Goal: Transaction & Acquisition: Purchase product/service

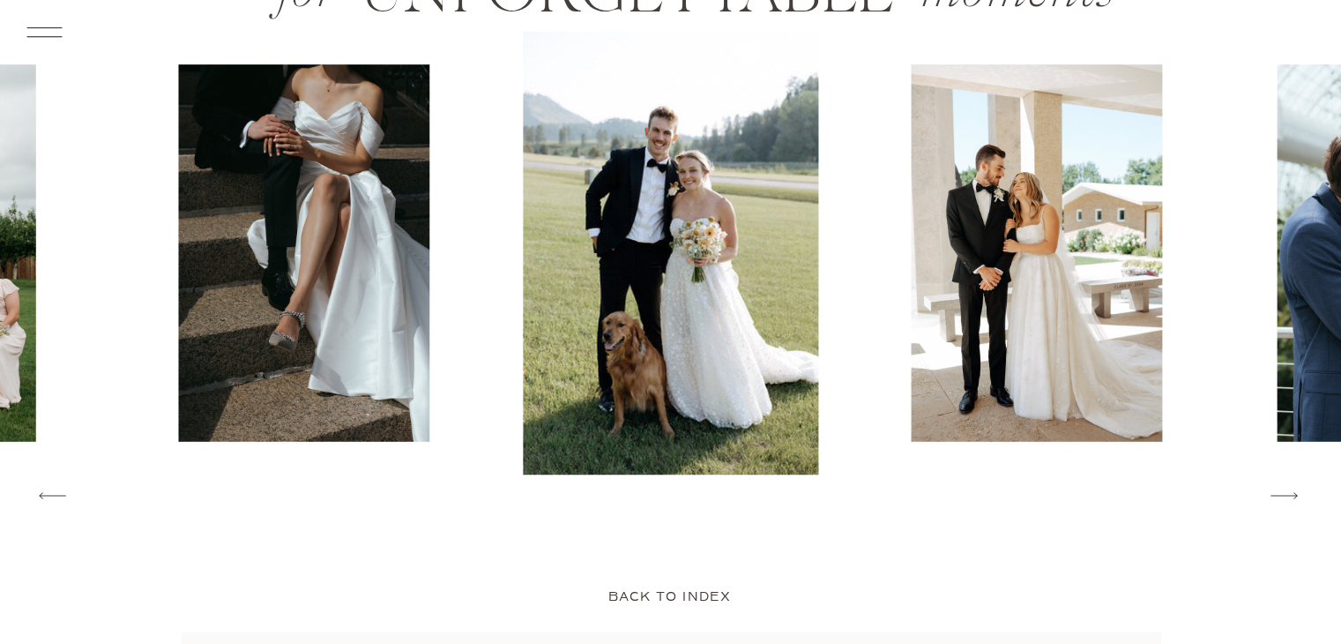
scroll to position [2824, 0]
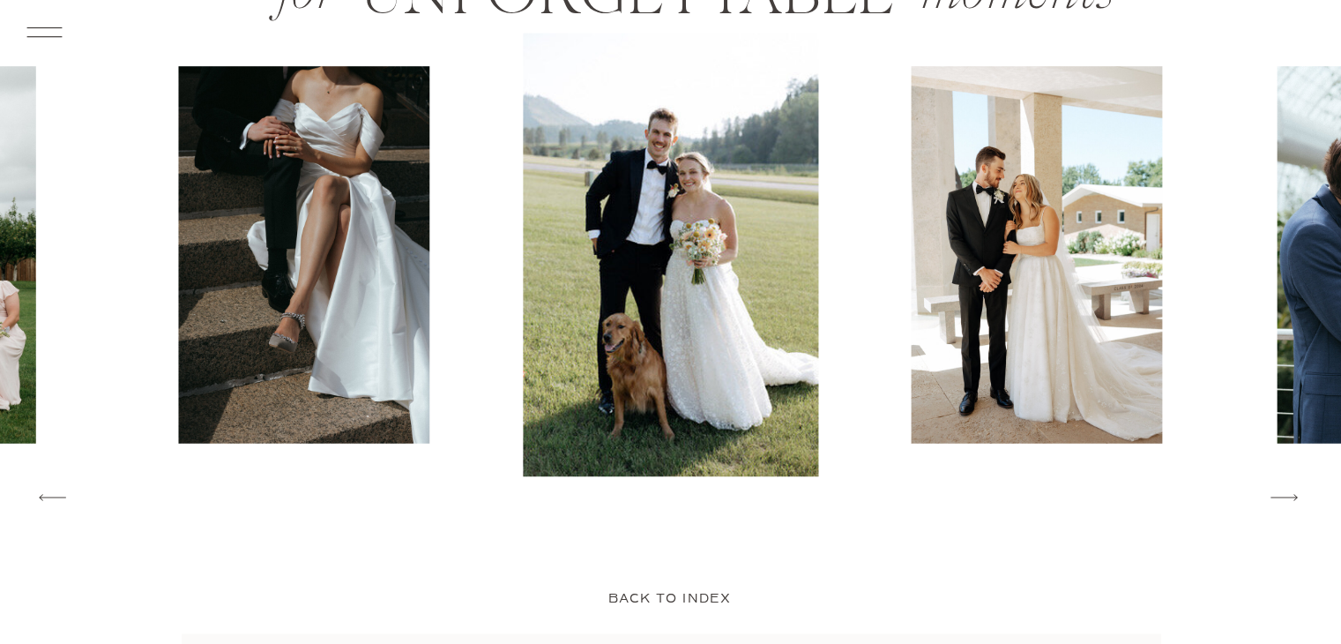
click at [1274, 492] on icon at bounding box center [1283, 497] width 35 height 38
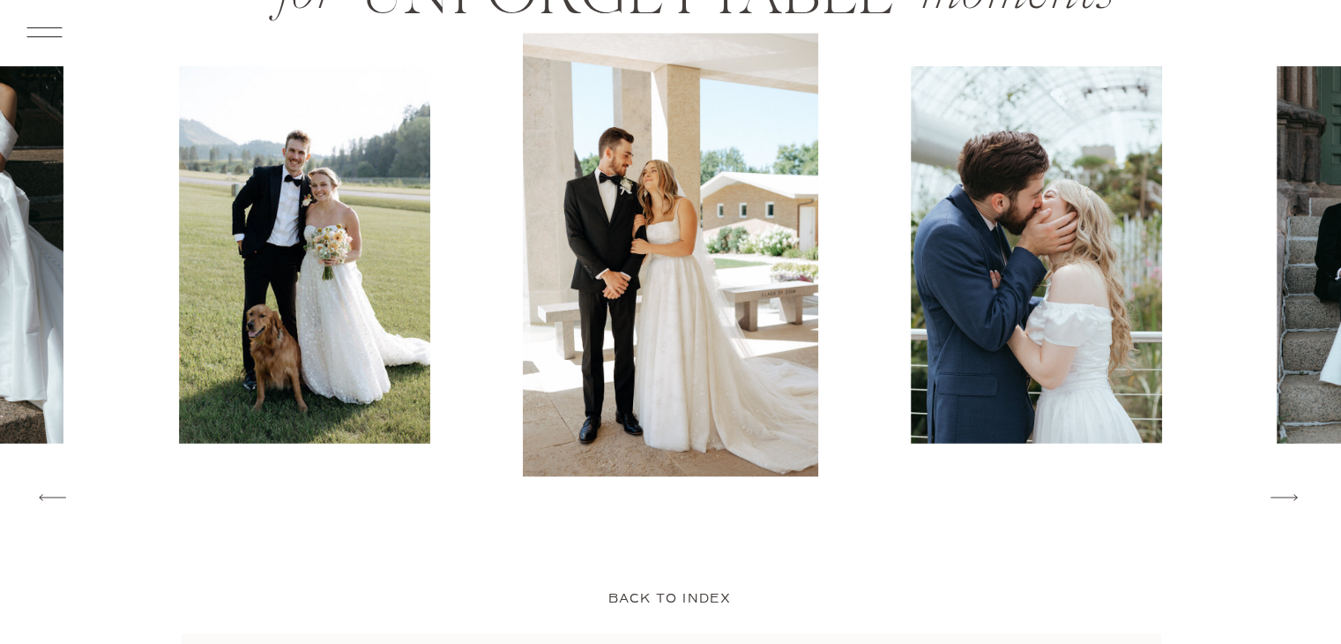
click at [1296, 485] on icon at bounding box center [1283, 497] width 35 height 38
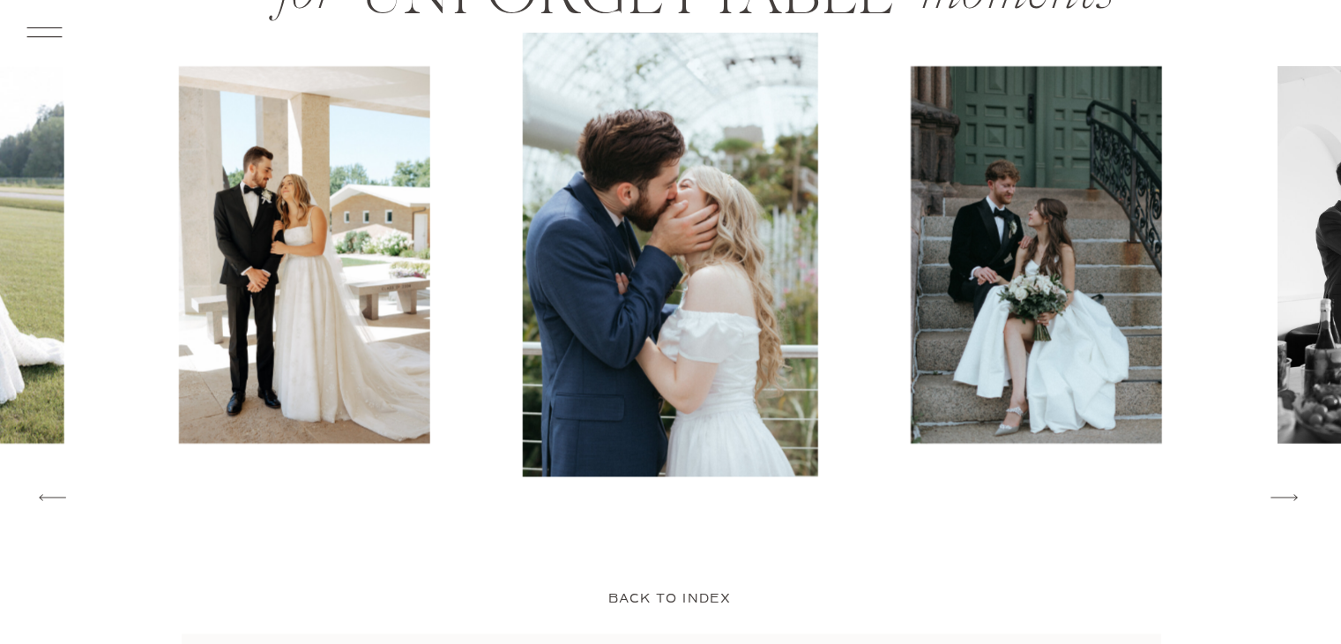
click at [1296, 485] on icon at bounding box center [1283, 497] width 35 height 38
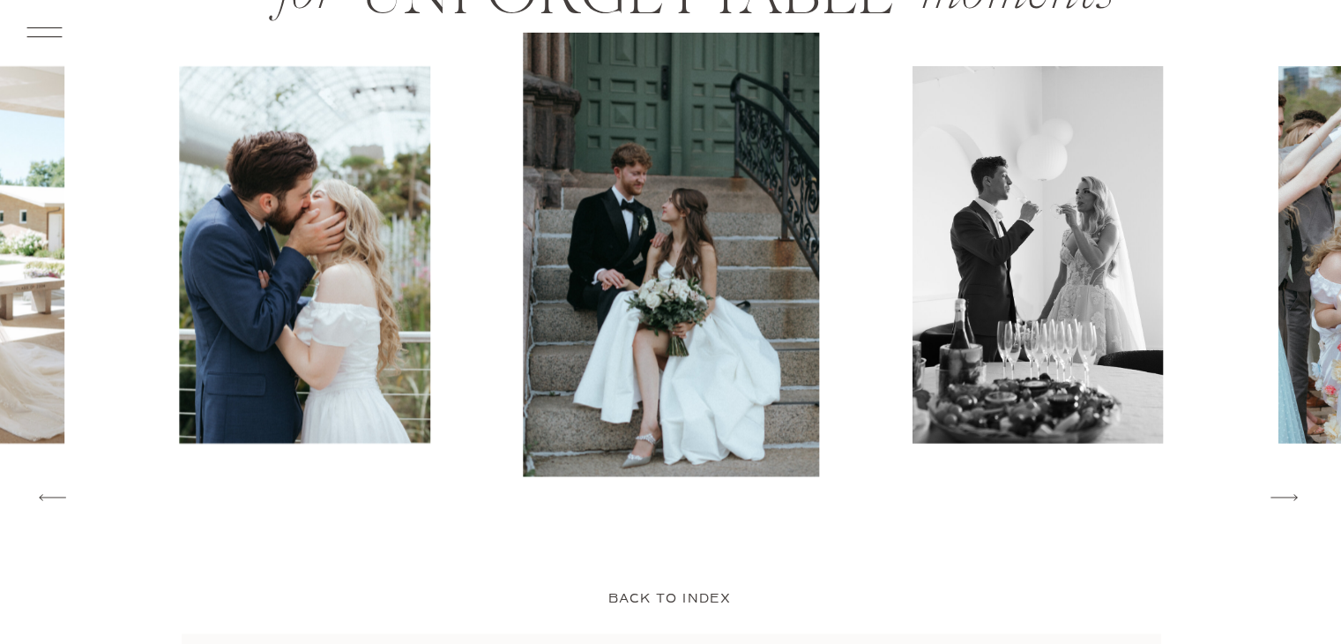
click at [1296, 485] on icon at bounding box center [1283, 497] width 35 height 38
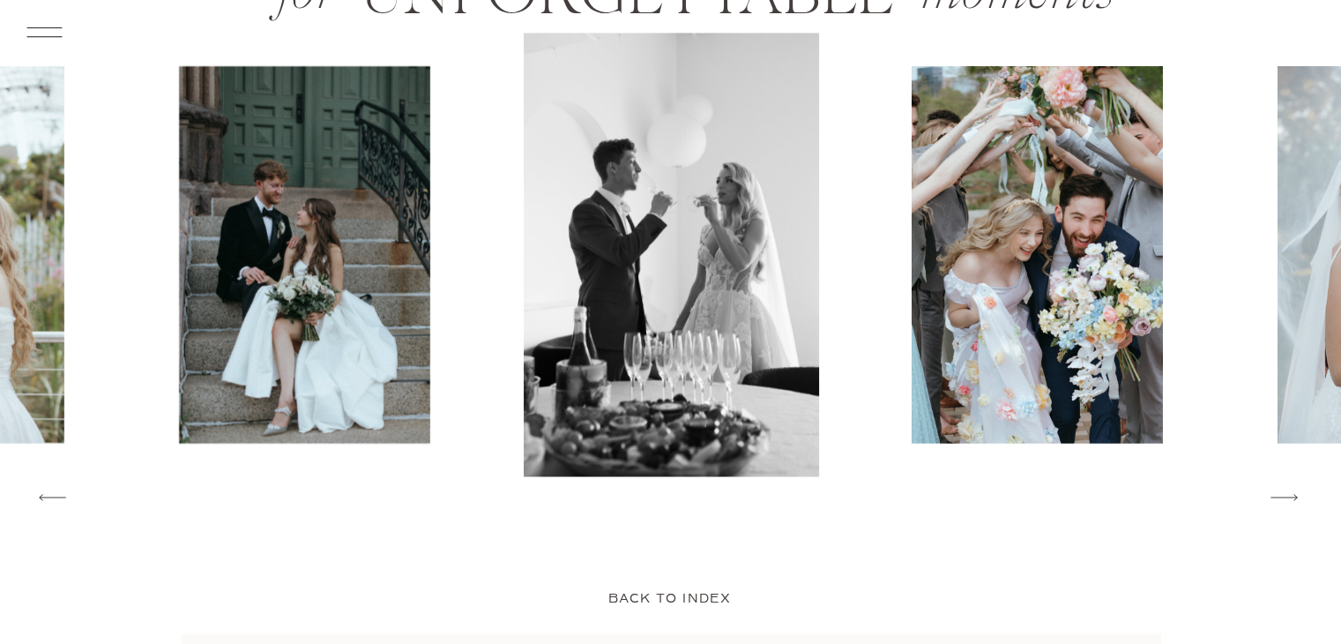
click at [1296, 485] on icon at bounding box center [1283, 497] width 35 height 38
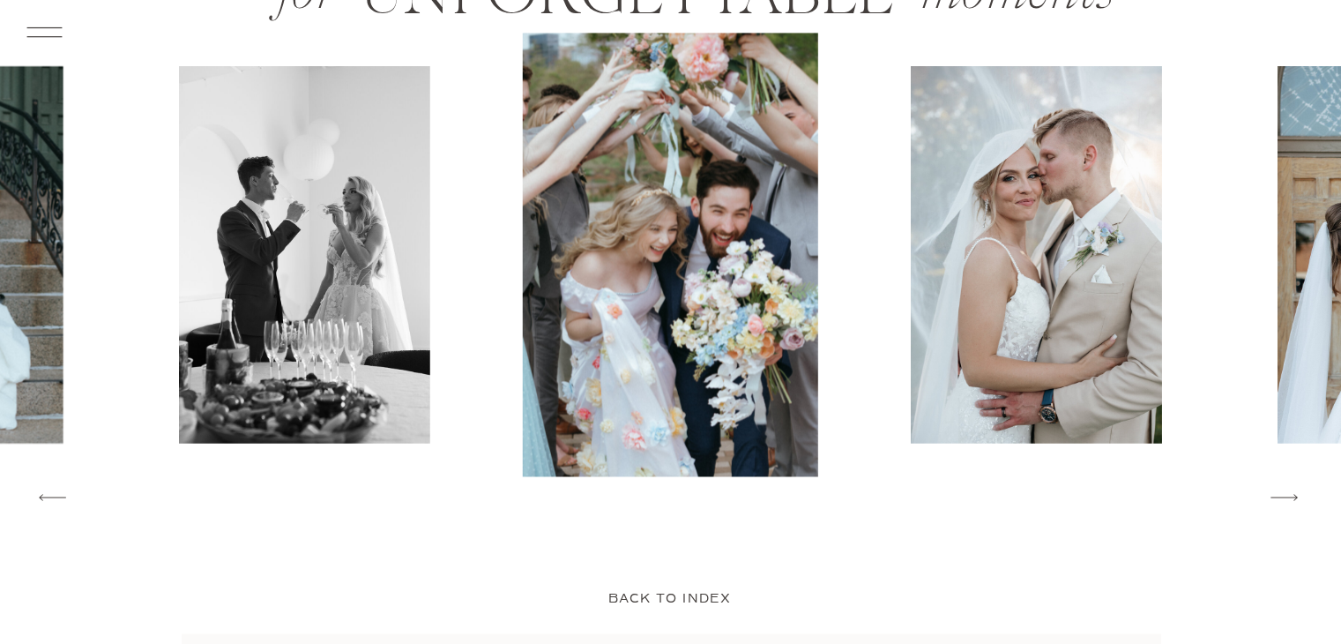
click at [1296, 485] on icon at bounding box center [1283, 497] width 35 height 38
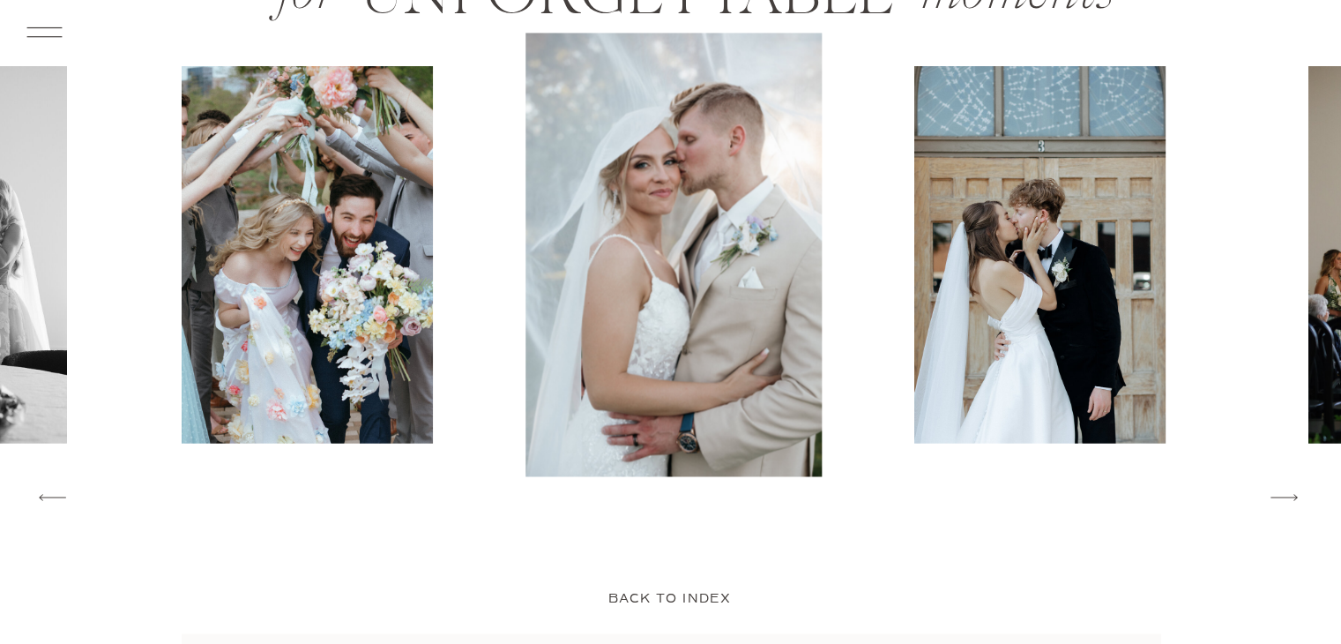
click at [1296, 485] on icon at bounding box center [1283, 497] width 35 height 38
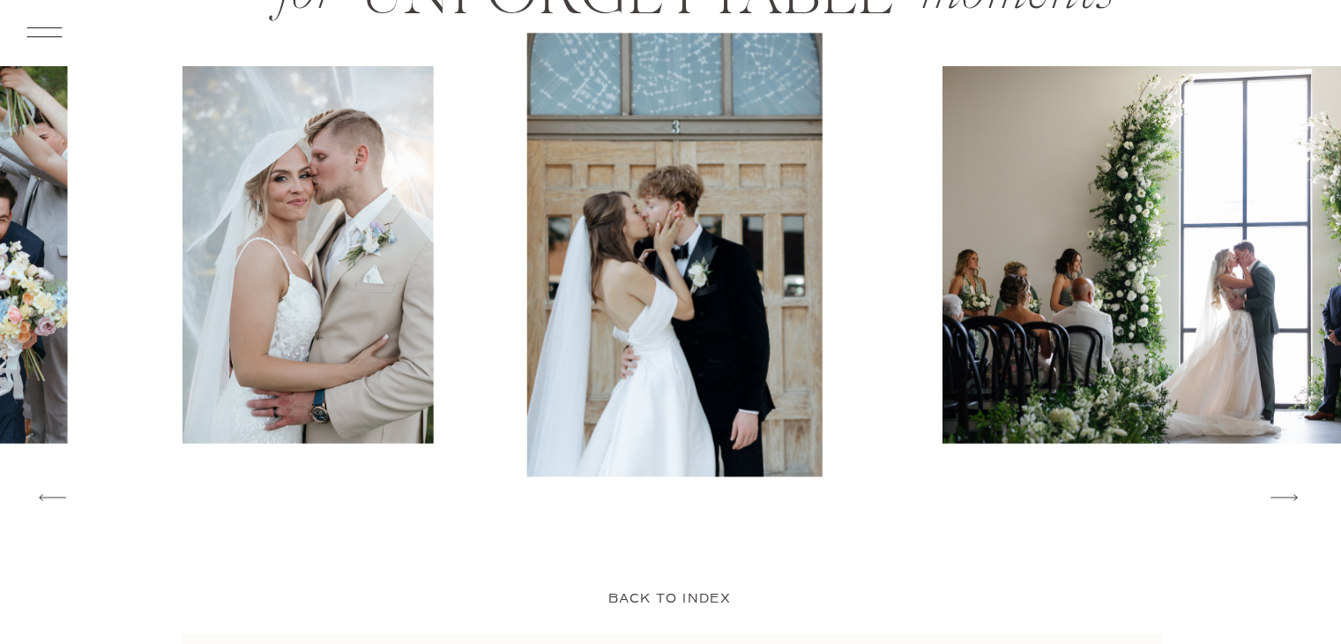
click at [1296, 485] on icon at bounding box center [1283, 497] width 35 height 38
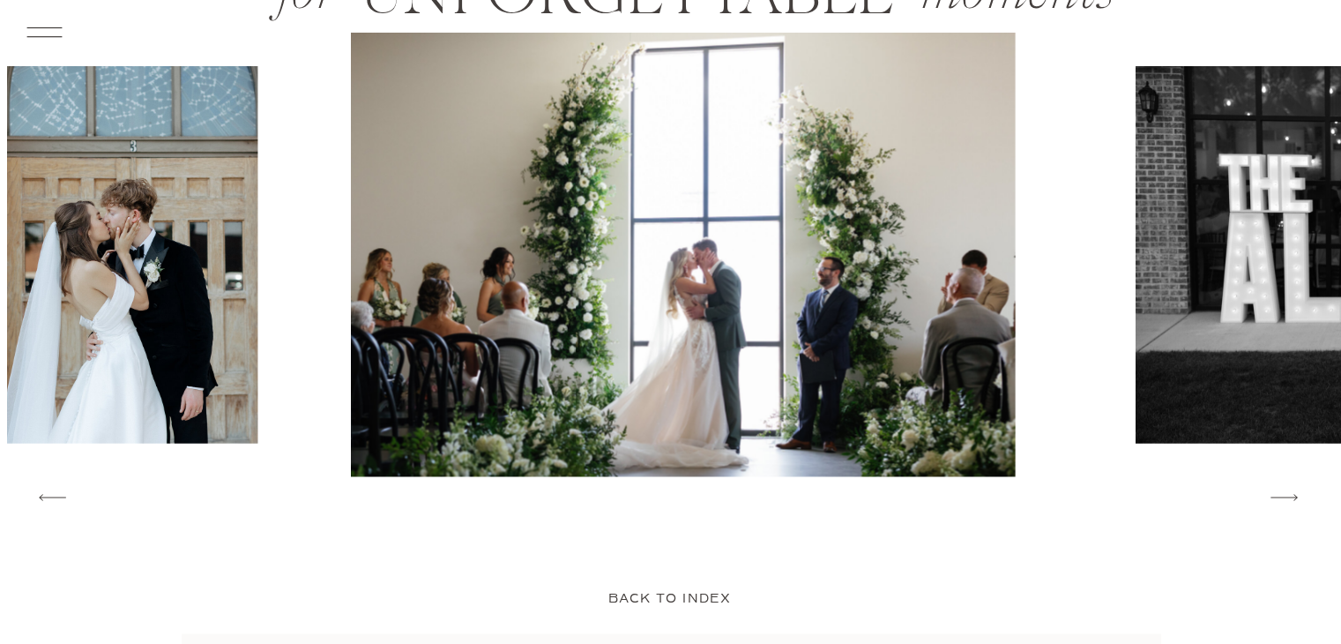
click at [1296, 485] on icon at bounding box center [1283, 497] width 35 height 38
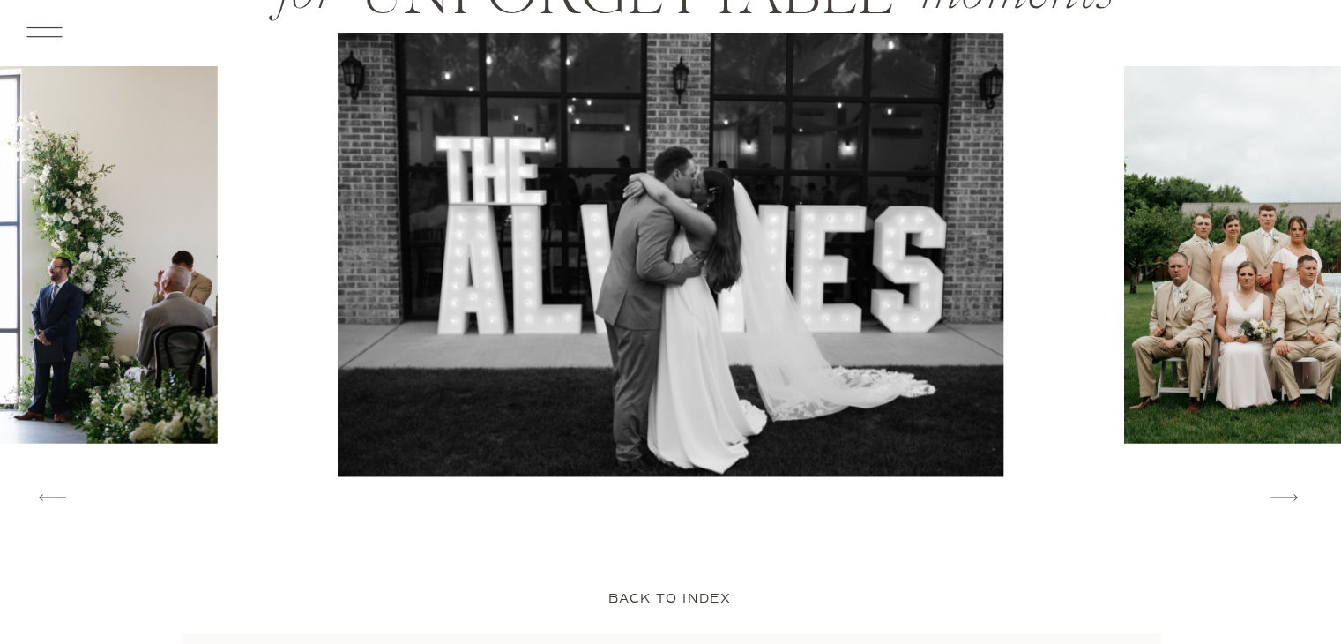
click at [1296, 485] on icon at bounding box center [1283, 497] width 35 height 38
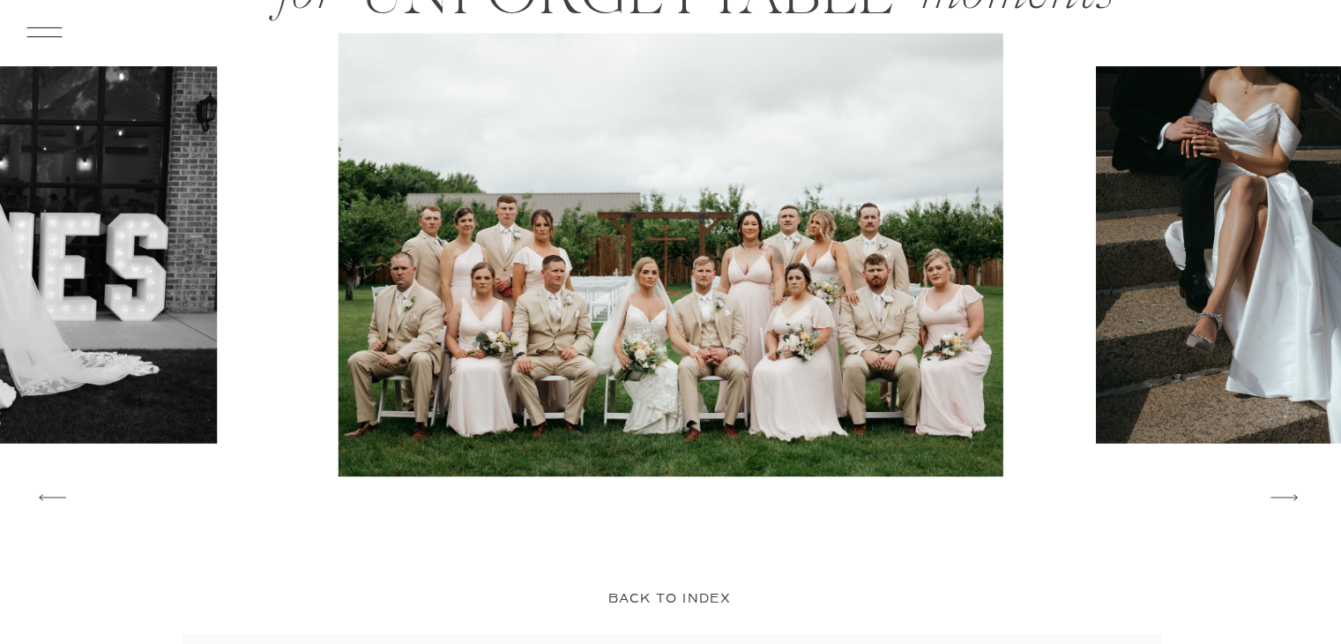
click at [1296, 485] on icon at bounding box center [1283, 497] width 35 height 38
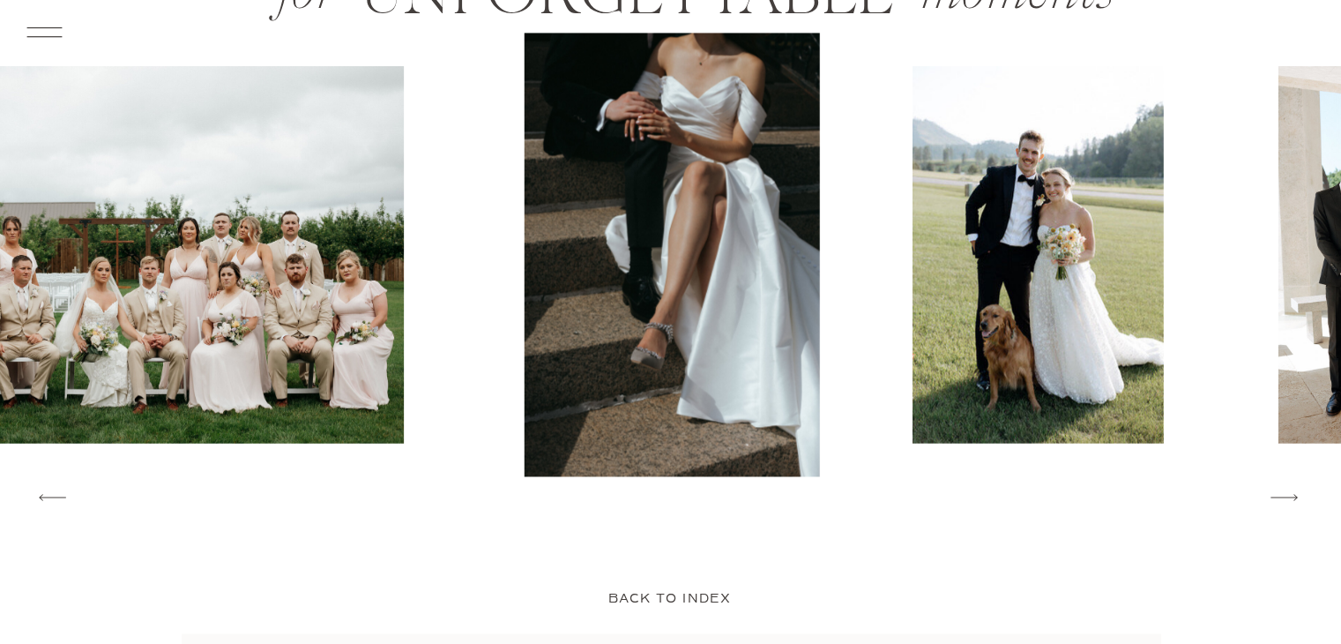
click at [1296, 485] on icon at bounding box center [1283, 497] width 35 height 38
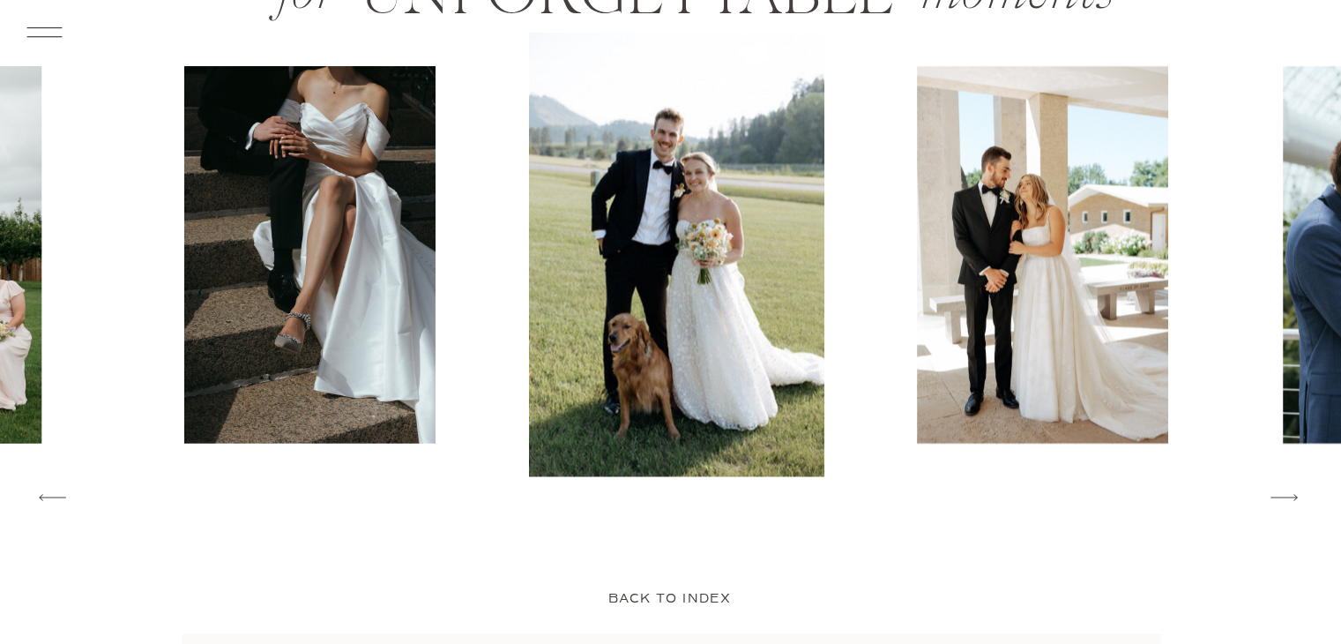
click at [1296, 485] on icon at bounding box center [1283, 497] width 35 height 38
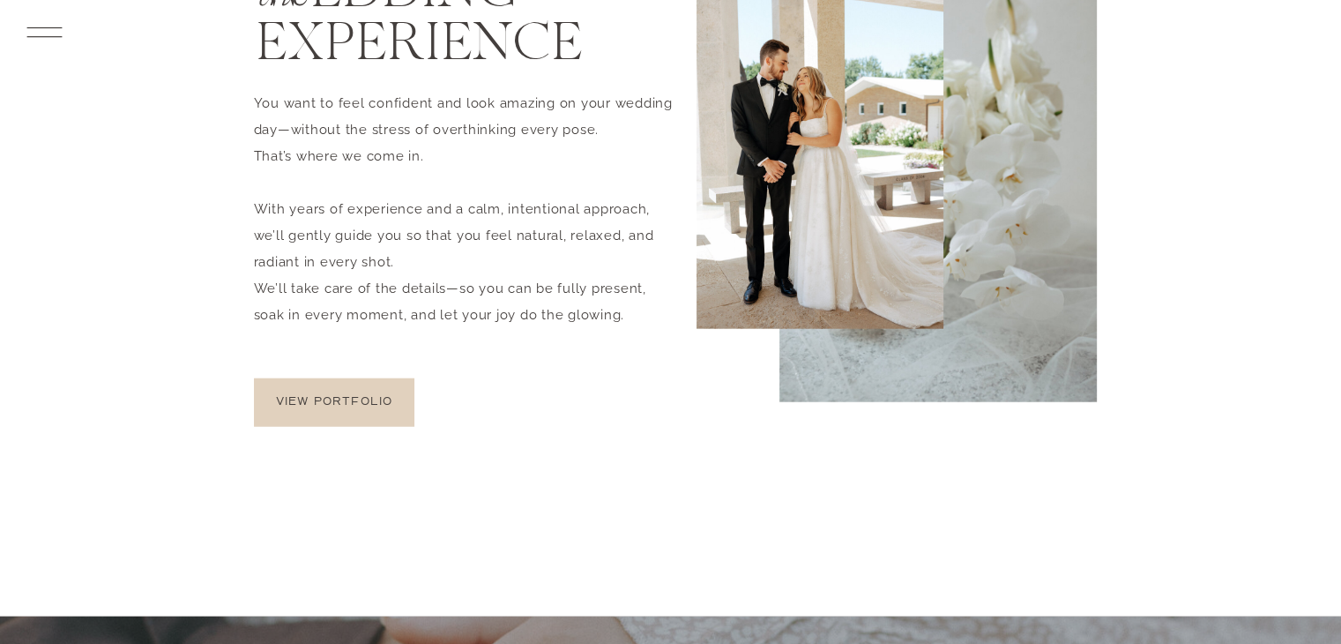
scroll to position [4307, 0]
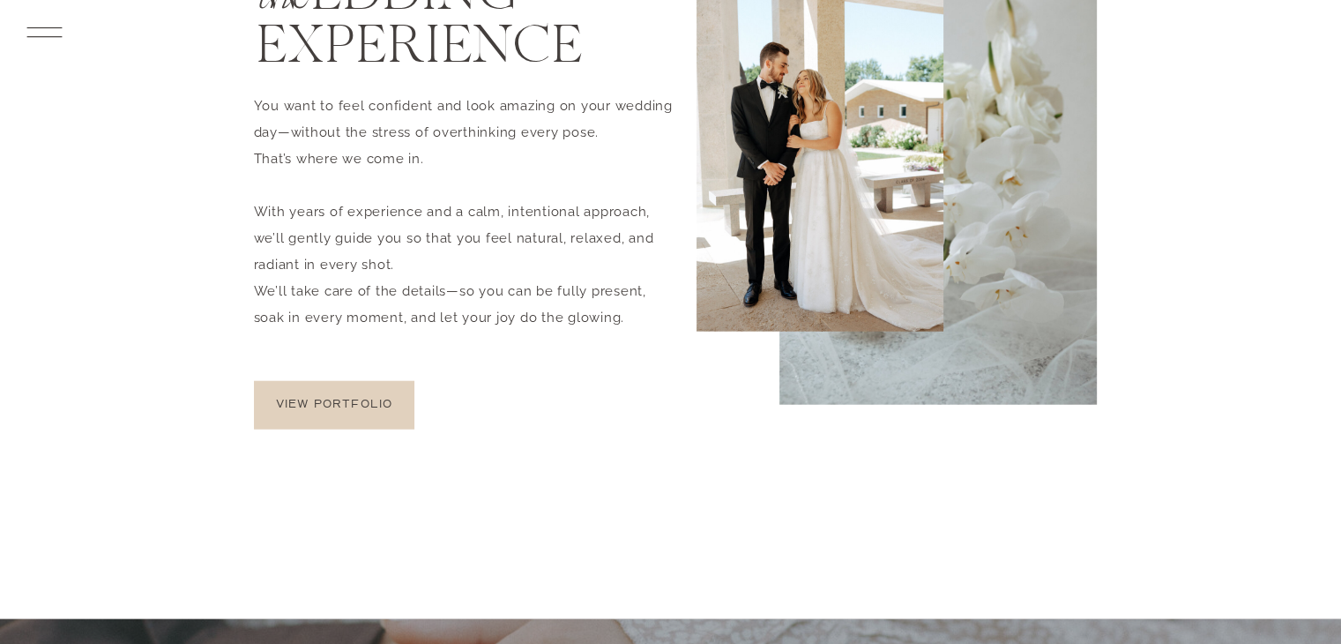
click at [328, 414] on div at bounding box center [334, 405] width 161 height 49
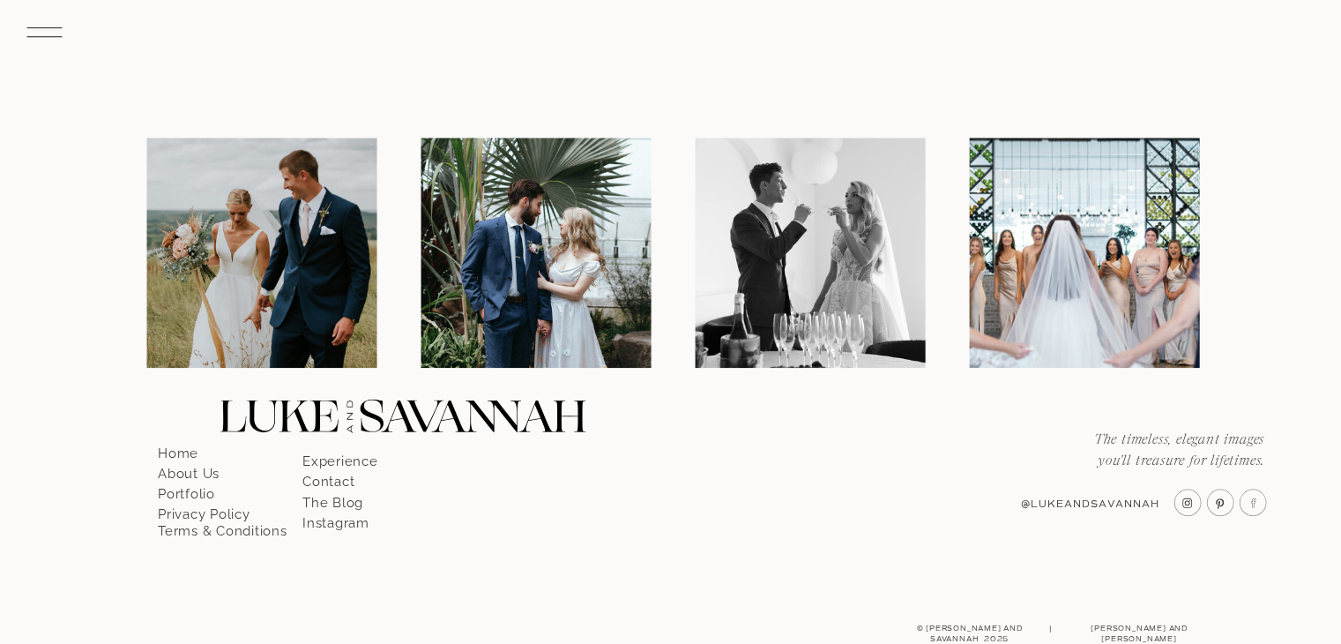
scroll to position [8654, 0]
click at [196, 470] on p "About Us" at bounding box center [208, 469] width 101 height 16
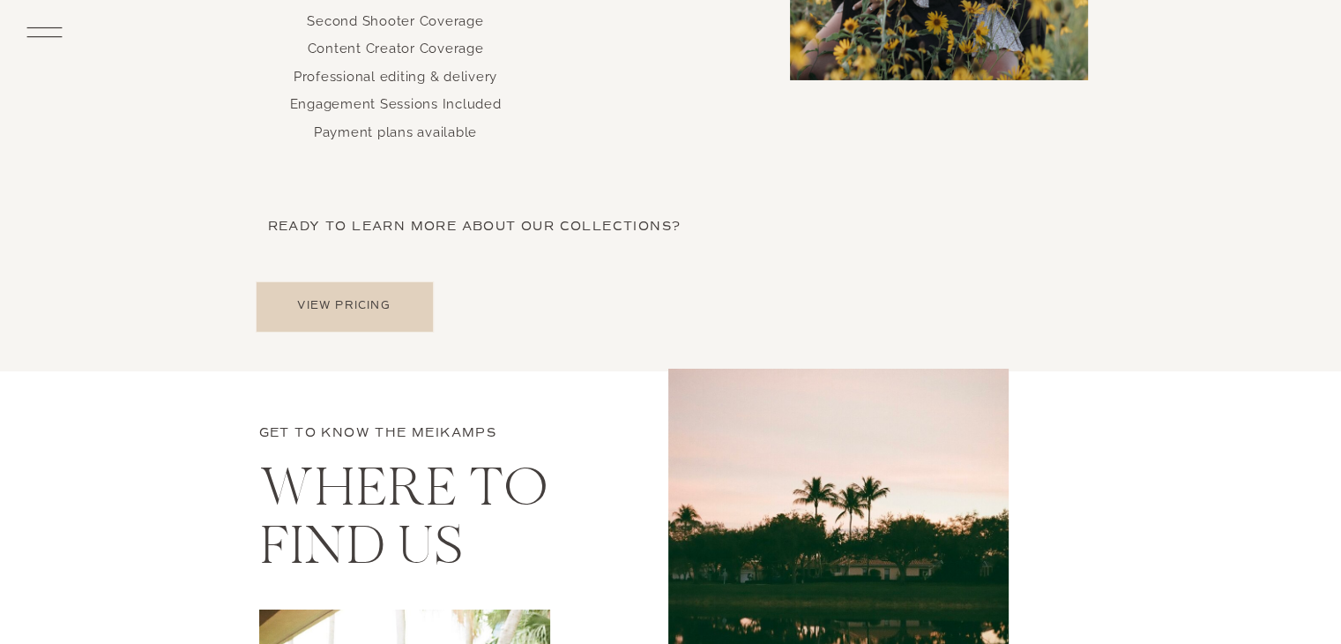
scroll to position [6181, 0]
click at [357, 300] on p "View pricing" at bounding box center [344, 305] width 170 height 17
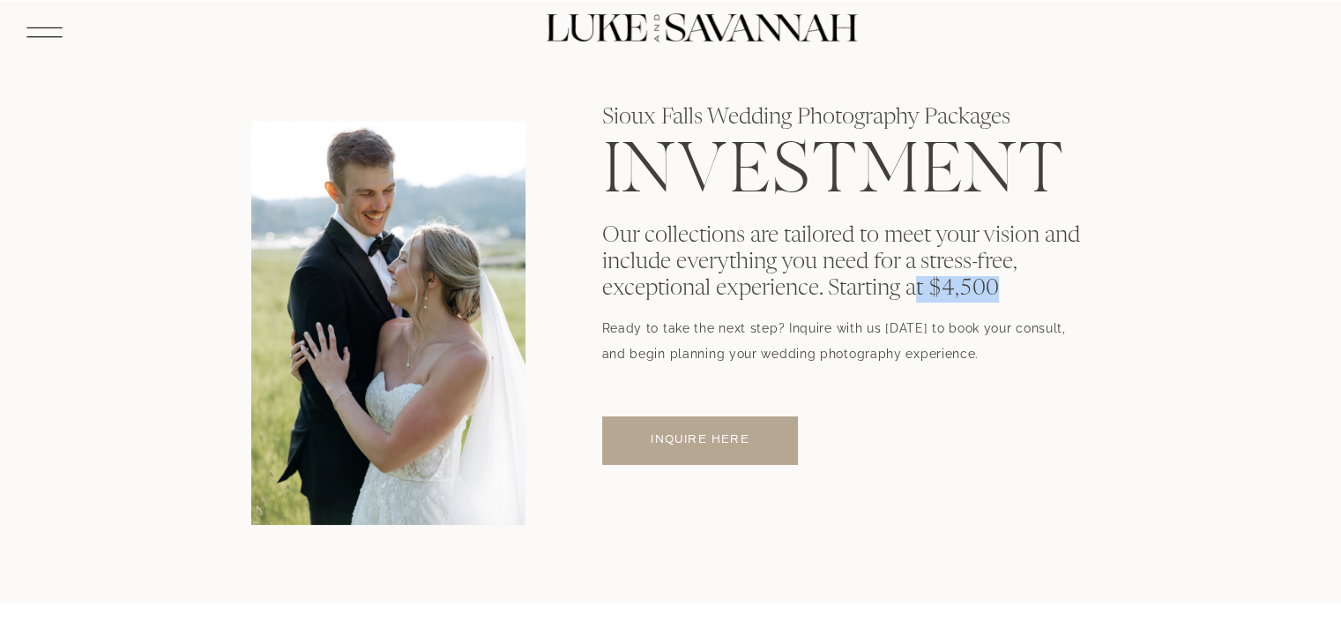
drag, startPoint x: 951, startPoint y: 293, endPoint x: 921, endPoint y: 287, distance: 30.6
click at [921, 287] on p "Our collections are tailored to meet your vision and include everything you nee…" at bounding box center [846, 292] width 489 height 139
click at [934, 303] on p "Our collections are tailored to meet your vision and include everything you nee…" at bounding box center [846, 292] width 489 height 139
